Goal: Obtain resource: Download file/media

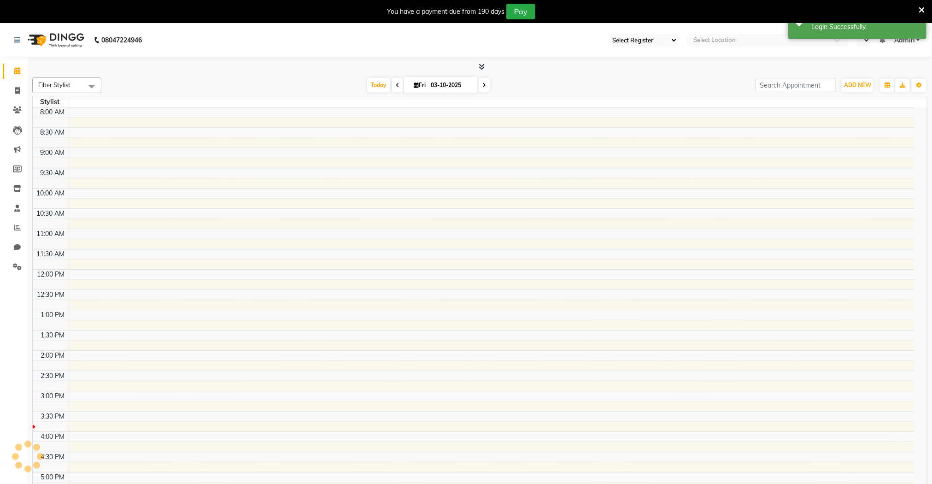
select select "67"
select select "en"
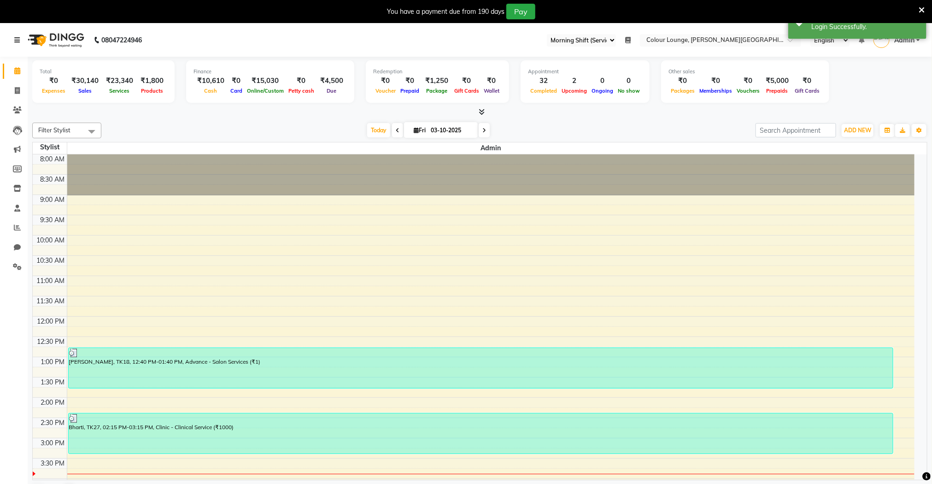
click at [17, 43] on icon at bounding box center [17, 40] width 6 height 6
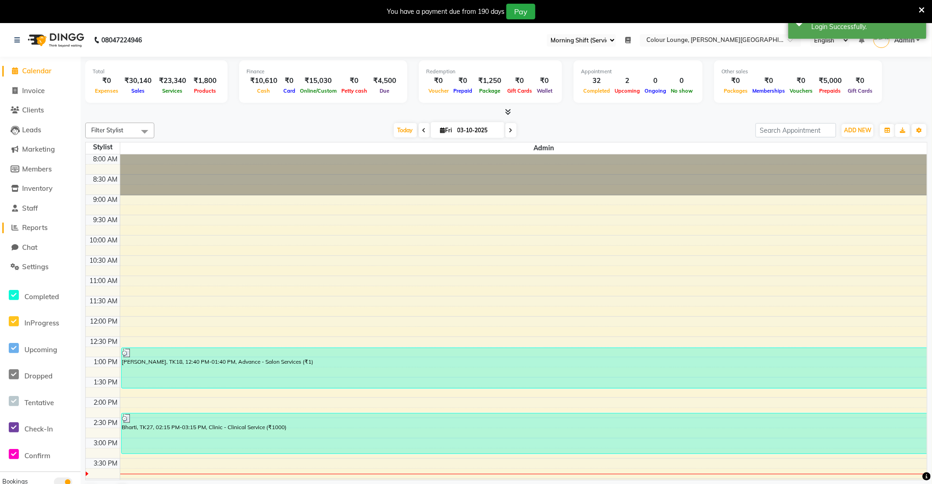
click at [36, 226] on span "Reports" at bounding box center [34, 227] width 25 height 9
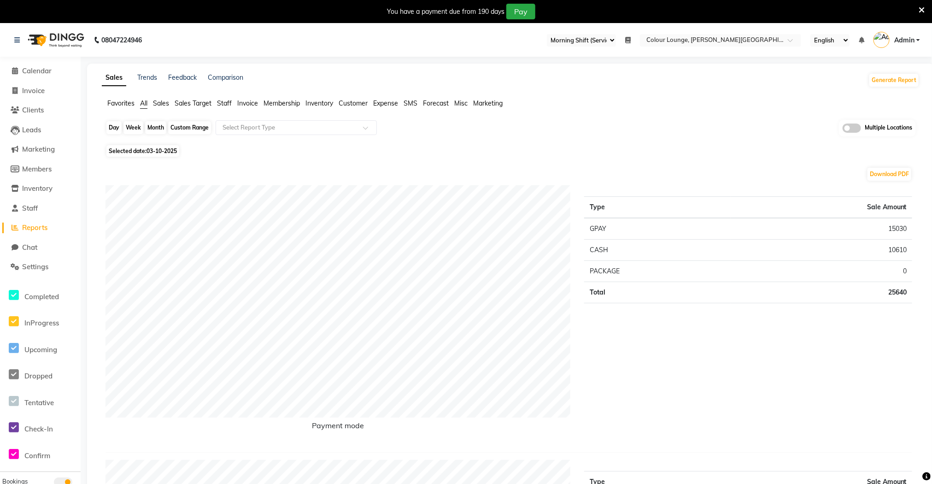
click at [117, 132] on div "Day" at bounding box center [113, 127] width 15 height 13
select select "10"
select select "2025"
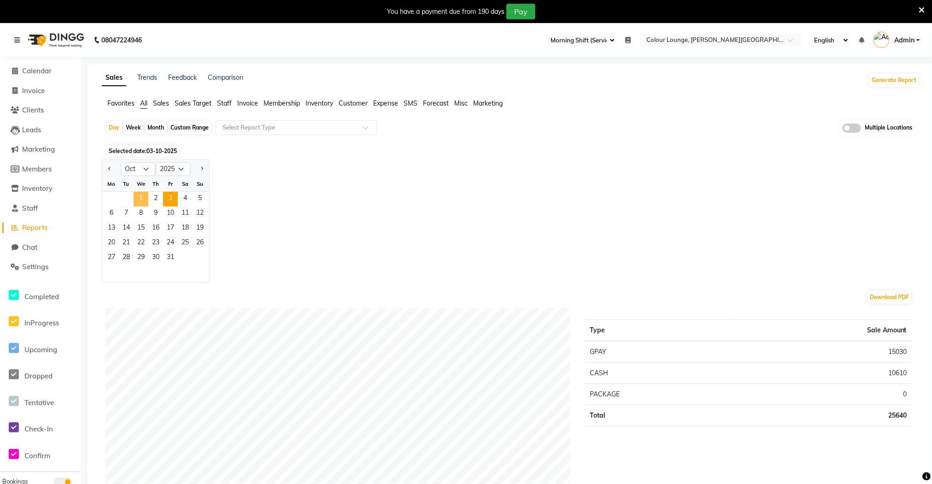
click at [143, 199] on span "1" at bounding box center [141, 199] width 15 height 15
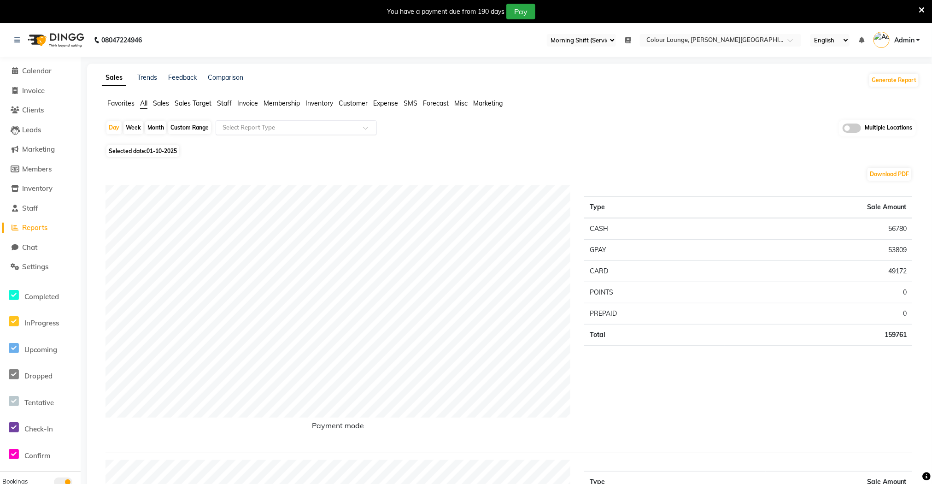
click at [258, 129] on input "text" at bounding box center [287, 127] width 133 height 9
click at [255, 148] on div "Daily Sales" at bounding box center [296, 144] width 160 height 18
select select "full_report"
select select "csv"
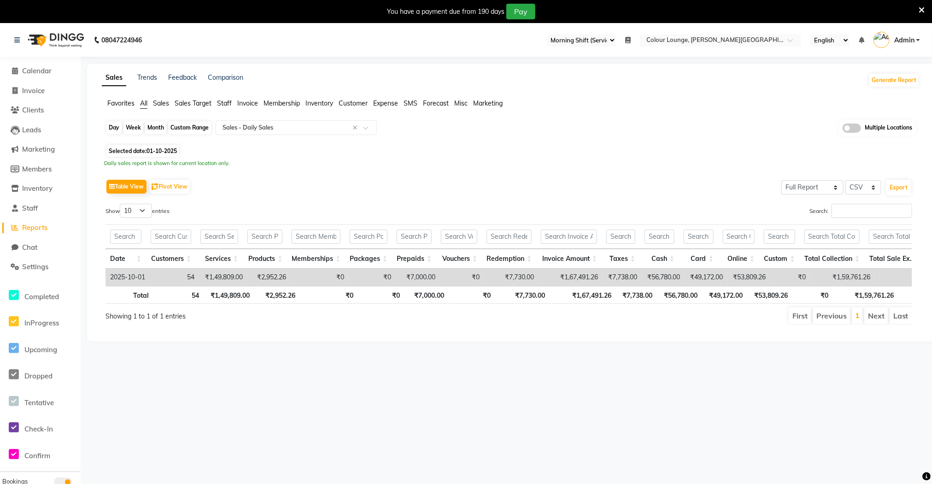
click at [112, 127] on div "Day" at bounding box center [113, 127] width 15 height 13
select select "10"
select select "2025"
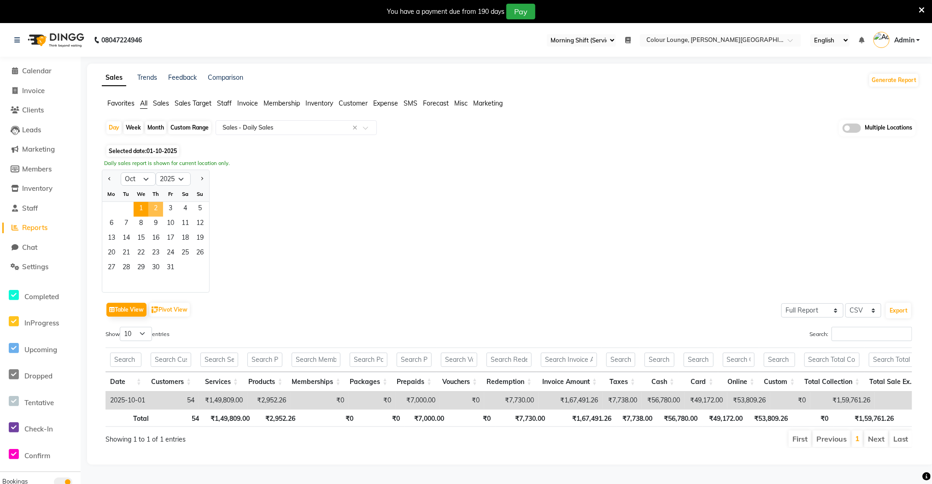
click at [156, 207] on span "2" at bounding box center [155, 209] width 15 height 15
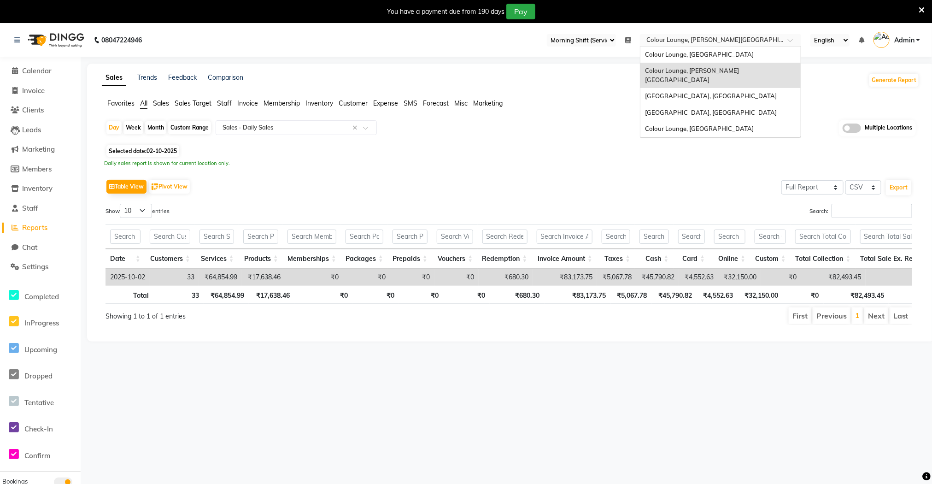
click at [720, 41] on input "text" at bounding box center [711, 40] width 134 height 9
click at [714, 51] on div "Colour Lounge, [GEOGRAPHIC_DATA]" at bounding box center [720, 55] width 160 height 17
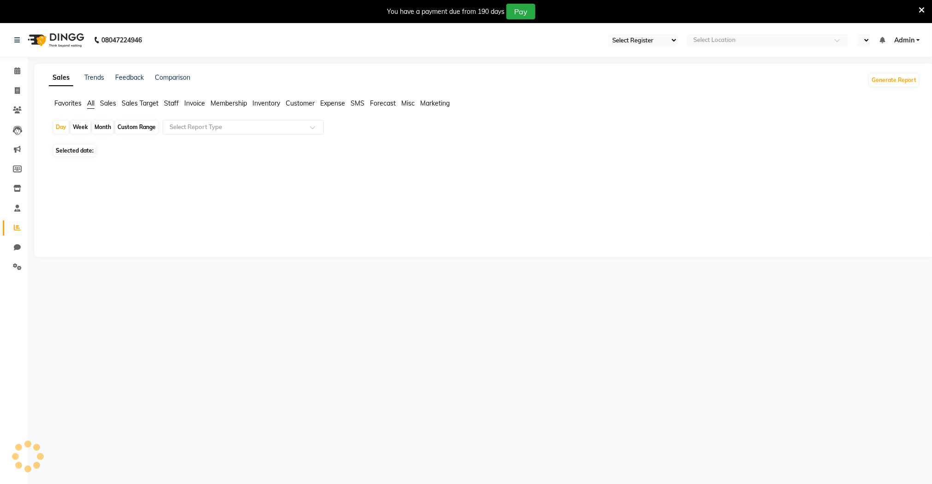
select select "75"
select select "en"
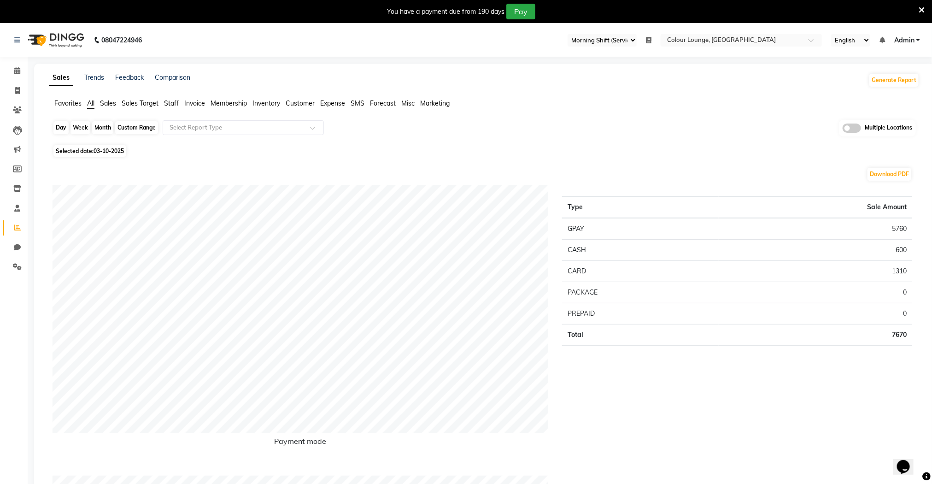
click at [64, 129] on div "Day" at bounding box center [60, 127] width 15 height 13
select select "10"
select select "2025"
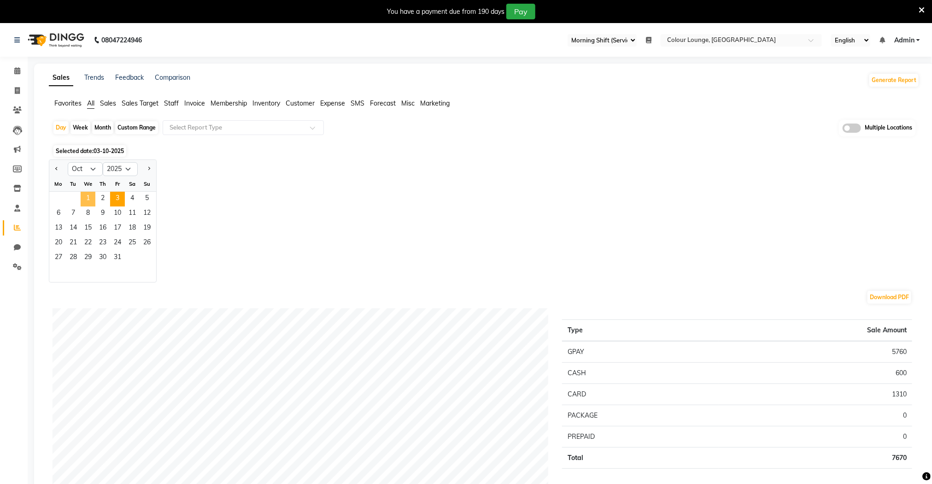
click at [86, 195] on span "1" at bounding box center [88, 199] width 15 height 15
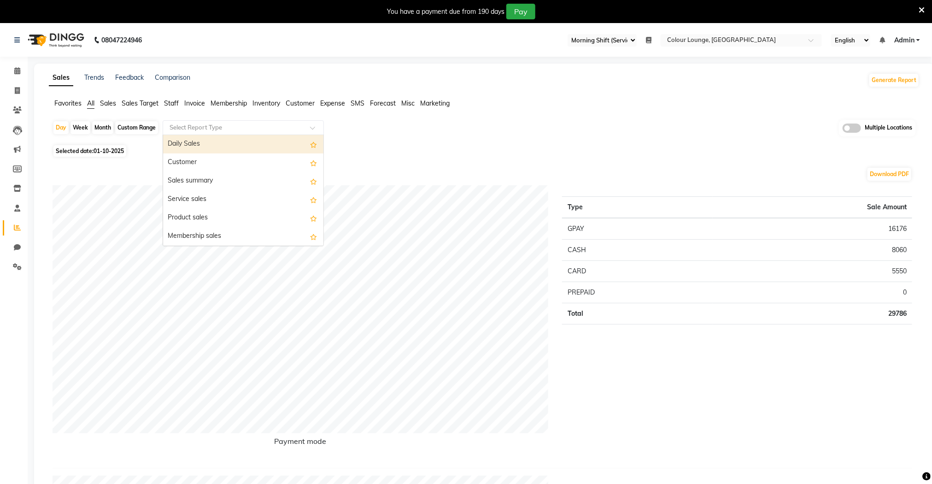
click at [225, 132] on input "text" at bounding box center [234, 127] width 133 height 9
click at [222, 143] on div "Daily Sales" at bounding box center [243, 144] width 160 height 18
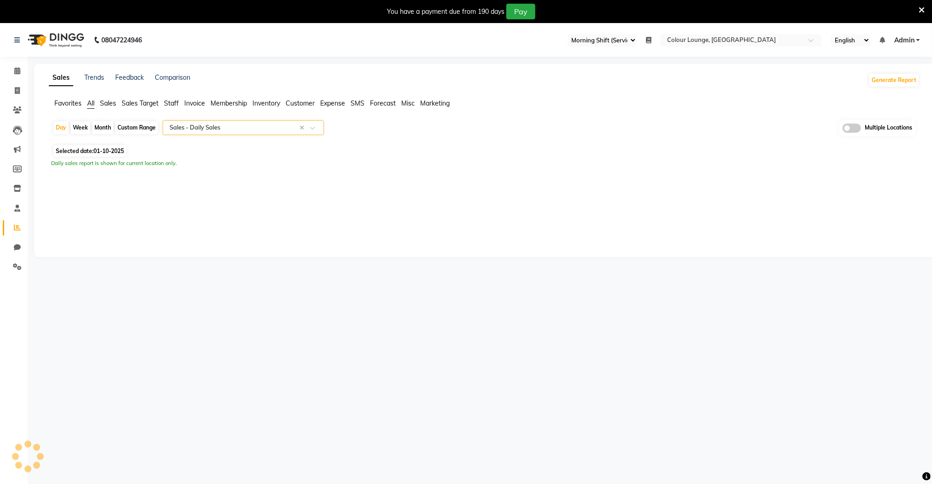
select select "full_report"
select select "csv"
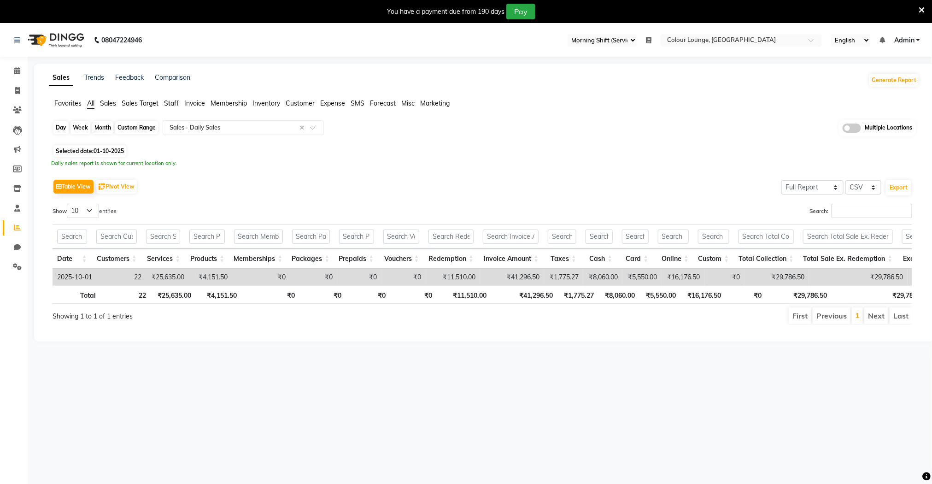
click at [66, 130] on div "Day" at bounding box center [60, 127] width 15 height 13
select select "10"
select select "2025"
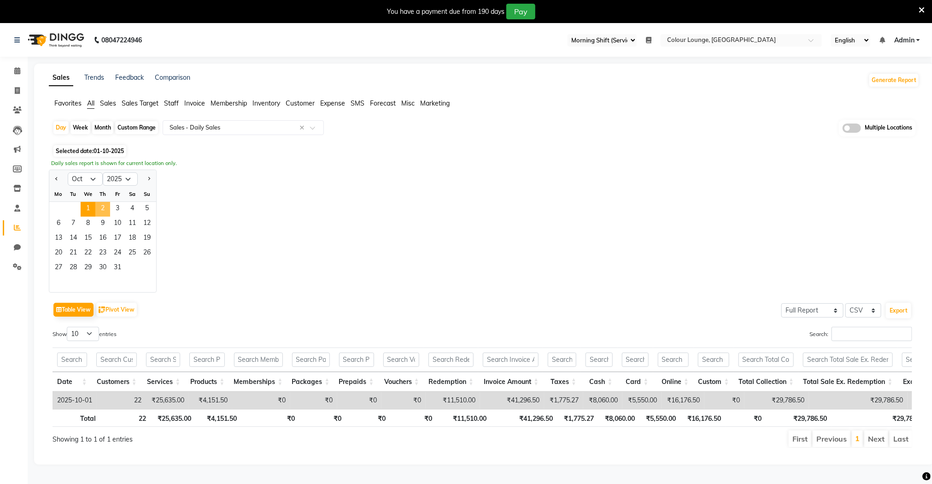
click at [104, 209] on span "2" at bounding box center [102, 209] width 15 height 15
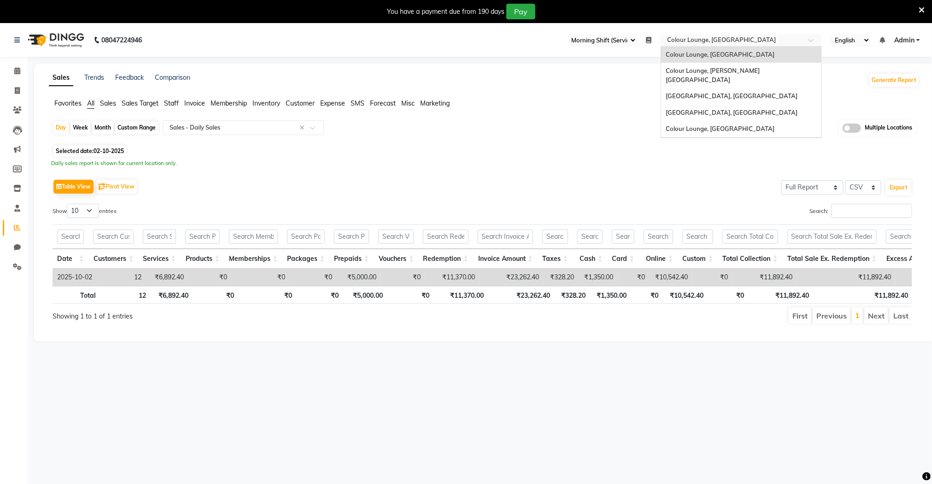
click at [730, 40] on input "text" at bounding box center [732, 40] width 134 height 9
click at [733, 125] on span "Colour Lounge, [GEOGRAPHIC_DATA]" at bounding box center [720, 128] width 109 height 7
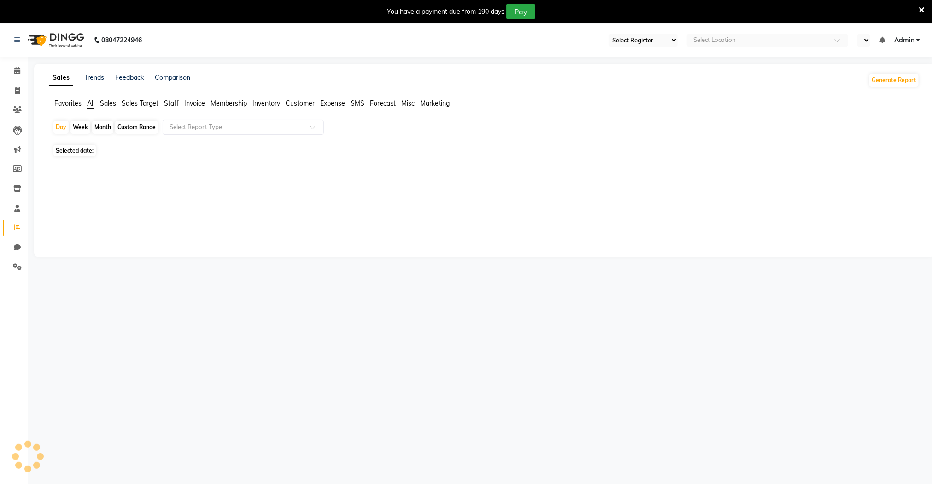
select select "83"
select select "en"
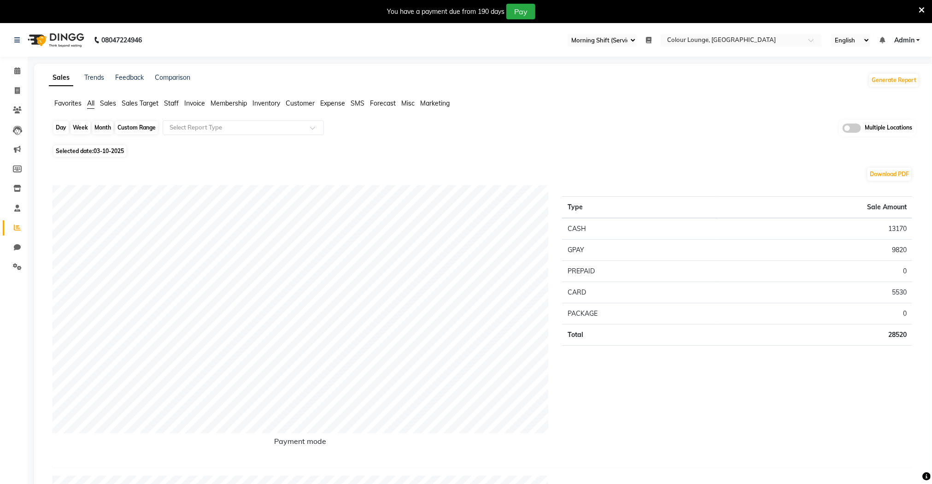
click at [64, 130] on div "Day" at bounding box center [60, 127] width 15 height 13
select select "10"
select select "2025"
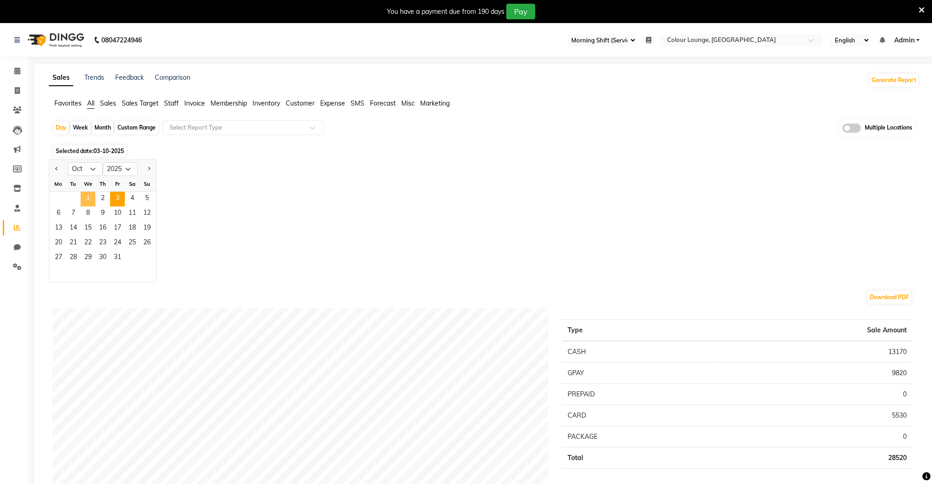
click at [89, 195] on span "1" at bounding box center [88, 199] width 15 height 15
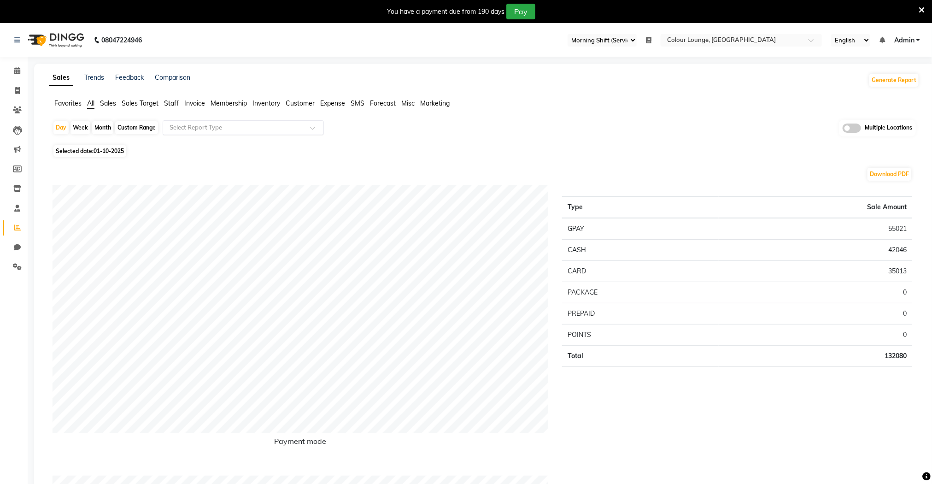
click at [210, 133] on div "Select Report Type" at bounding box center [243, 127] width 161 height 15
click at [213, 140] on div "Daily Sales" at bounding box center [243, 144] width 160 height 18
select select "full_report"
select select "csv"
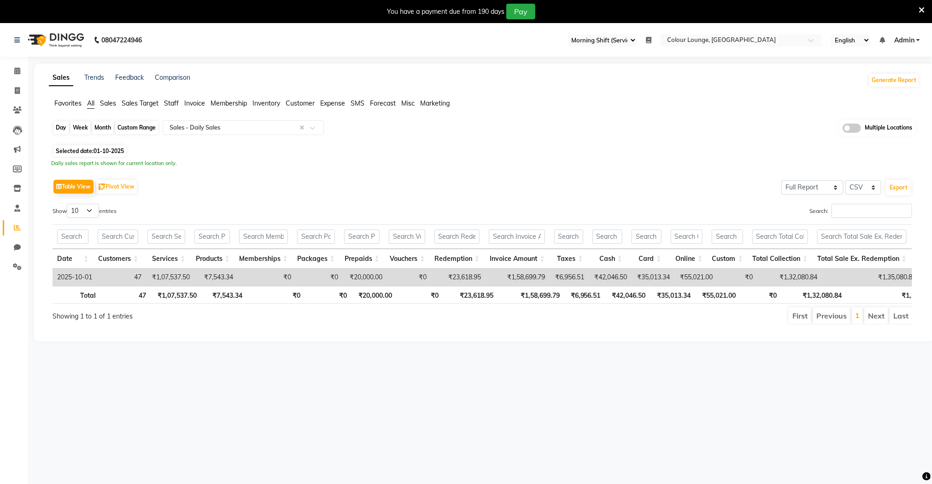
click at [65, 131] on div "Day" at bounding box center [60, 127] width 15 height 13
select select "10"
select select "2025"
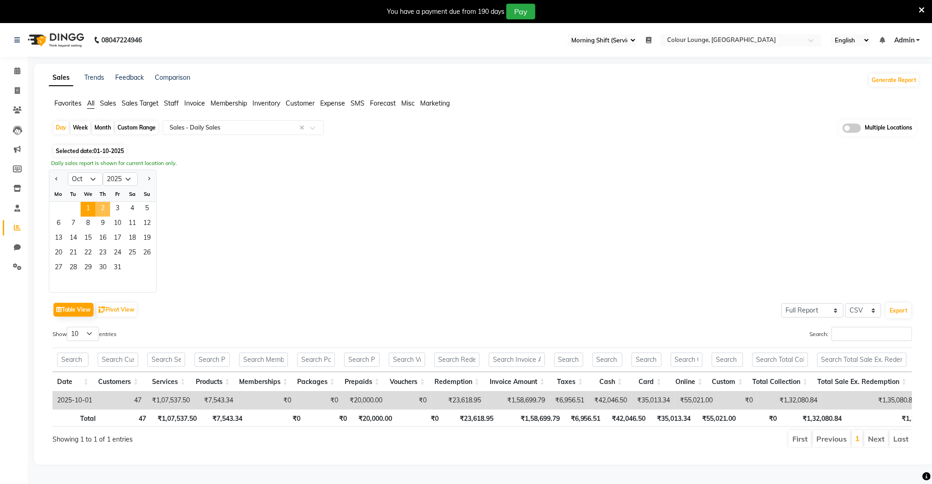
click at [105, 209] on span "2" at bounding box center [102, 209] width 15 height 15
